Goal: Task Accomplishment & Management: Use online tool/utility

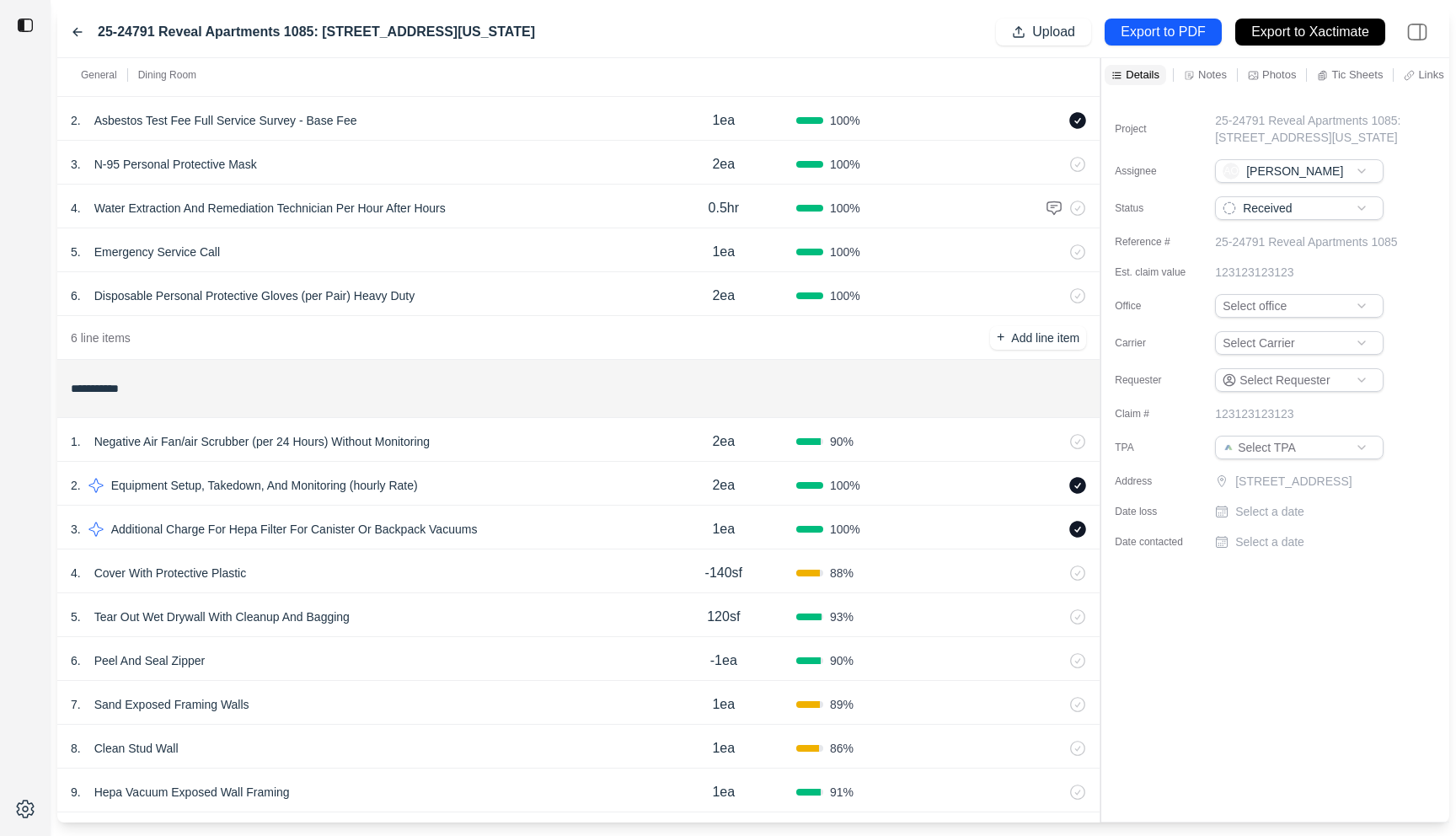
scroll to position [162, 0]
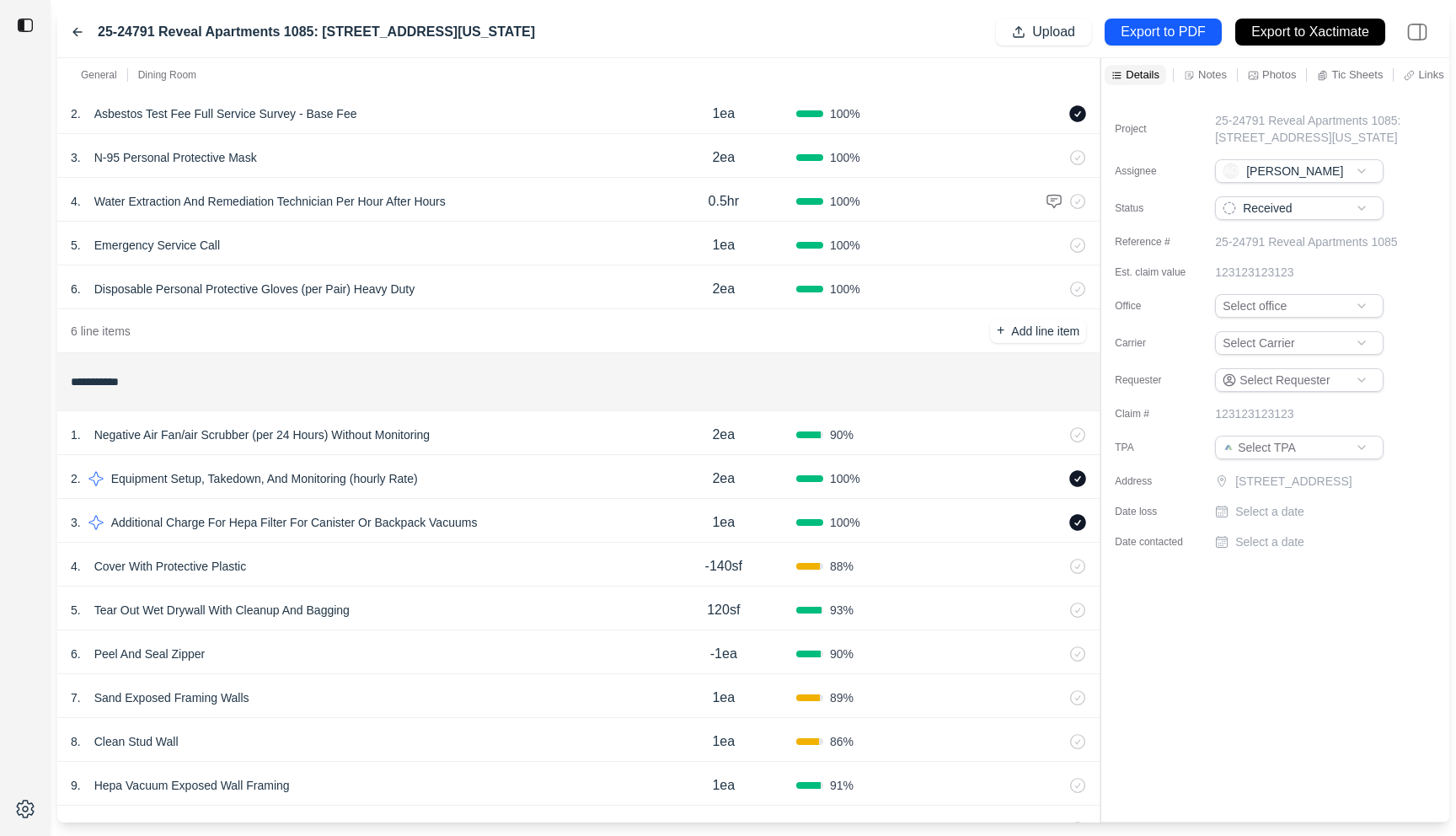
click at [557, 277] on div "6 . Disposable Personal Protective Gloves (per Pair) Heavy Duty" at bounding box center [361, 289] width 581 height 24
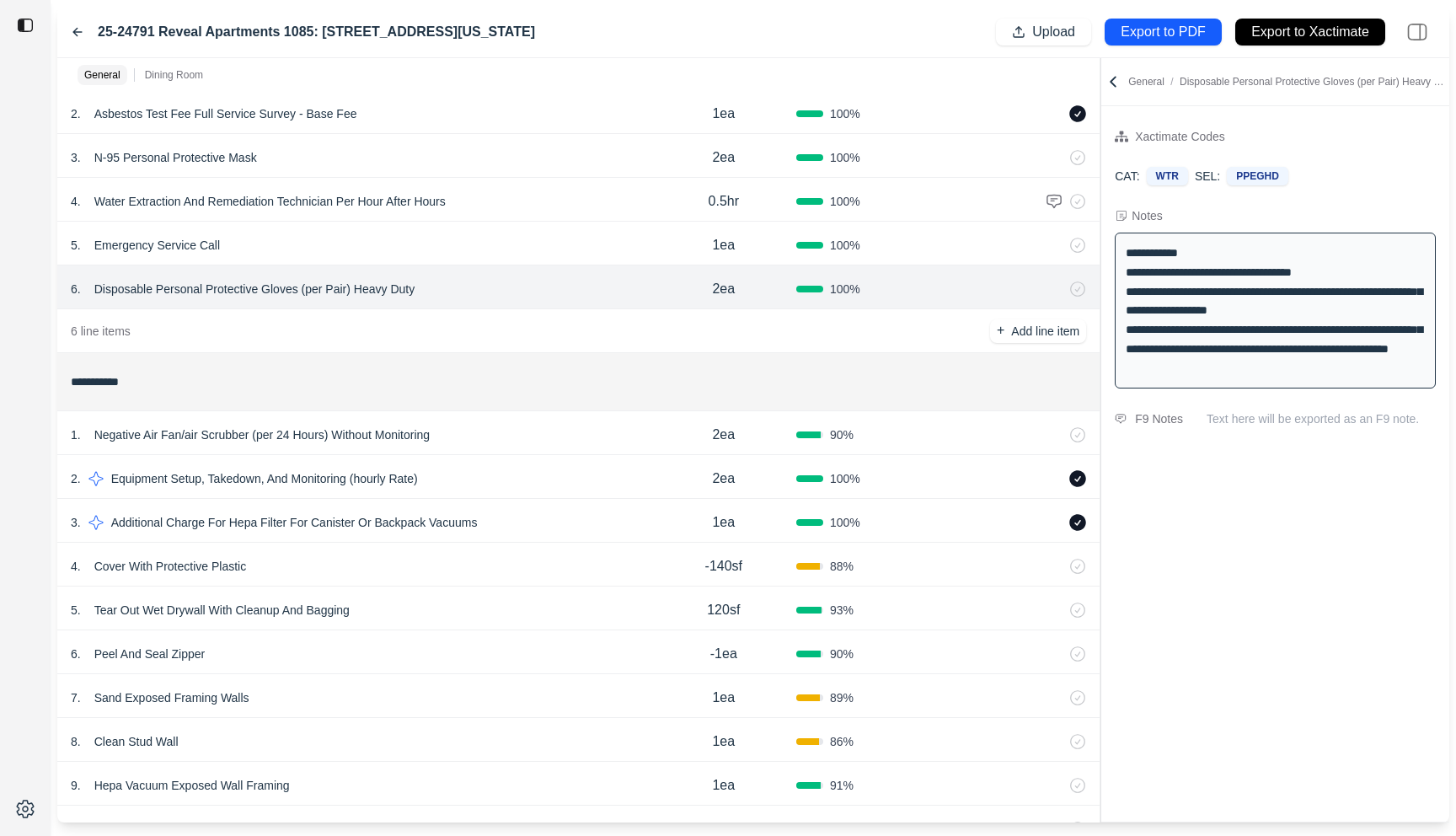
click at [76, 27] on icon at bounding box center [78, 33] width 14 height 14
